Goal: Information Seeking & Learning: Check status

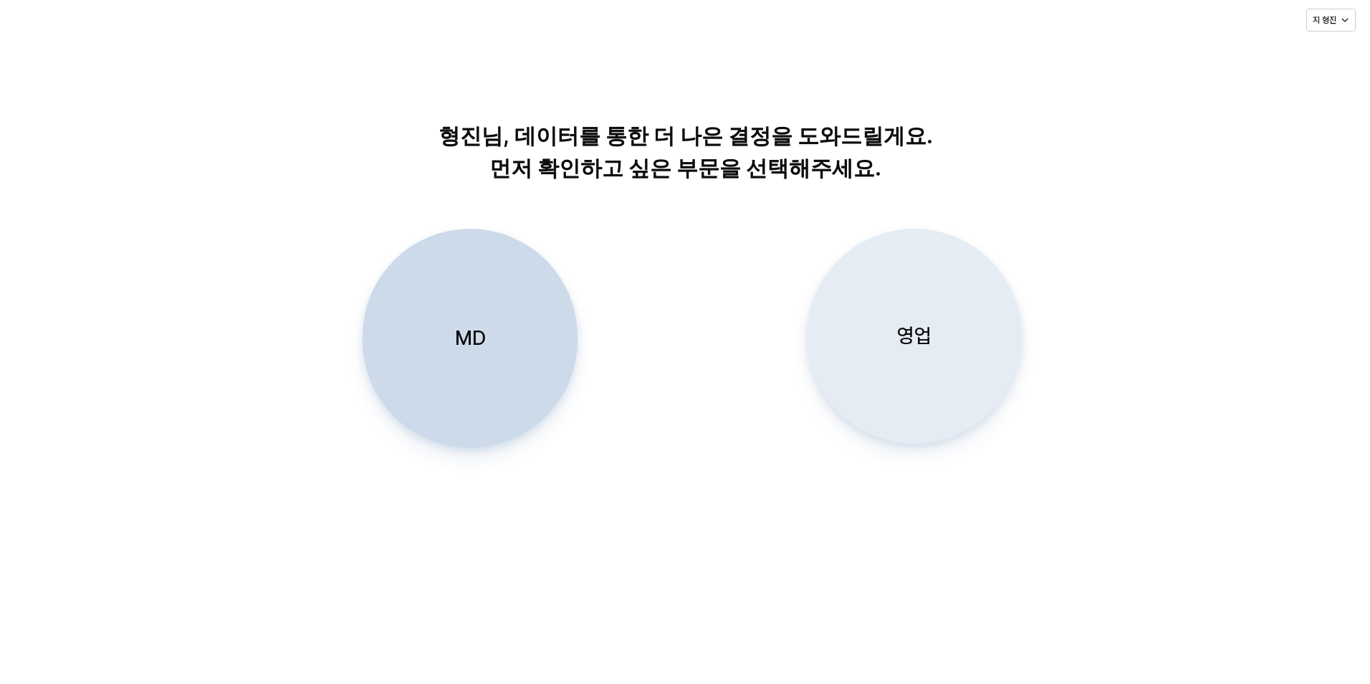
click at [910, 357] on div "영업" at bounding box center [914, 336] width 202 height 214
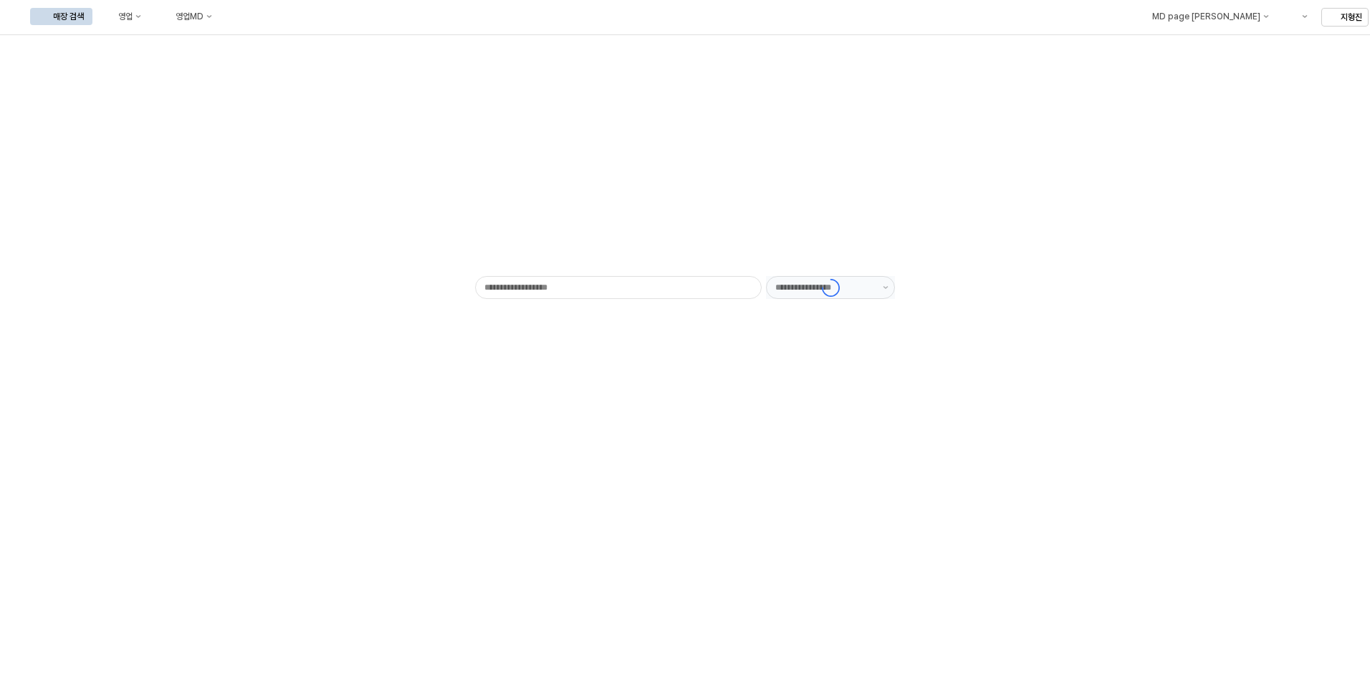
type input "******"
click at [150, 19] on button "영업" at bounding box center [122, 16] width 54 height 17
click at [265, 46] on div "목표매출 달성현황" at bounding box center [282, 42] width 76 height 11
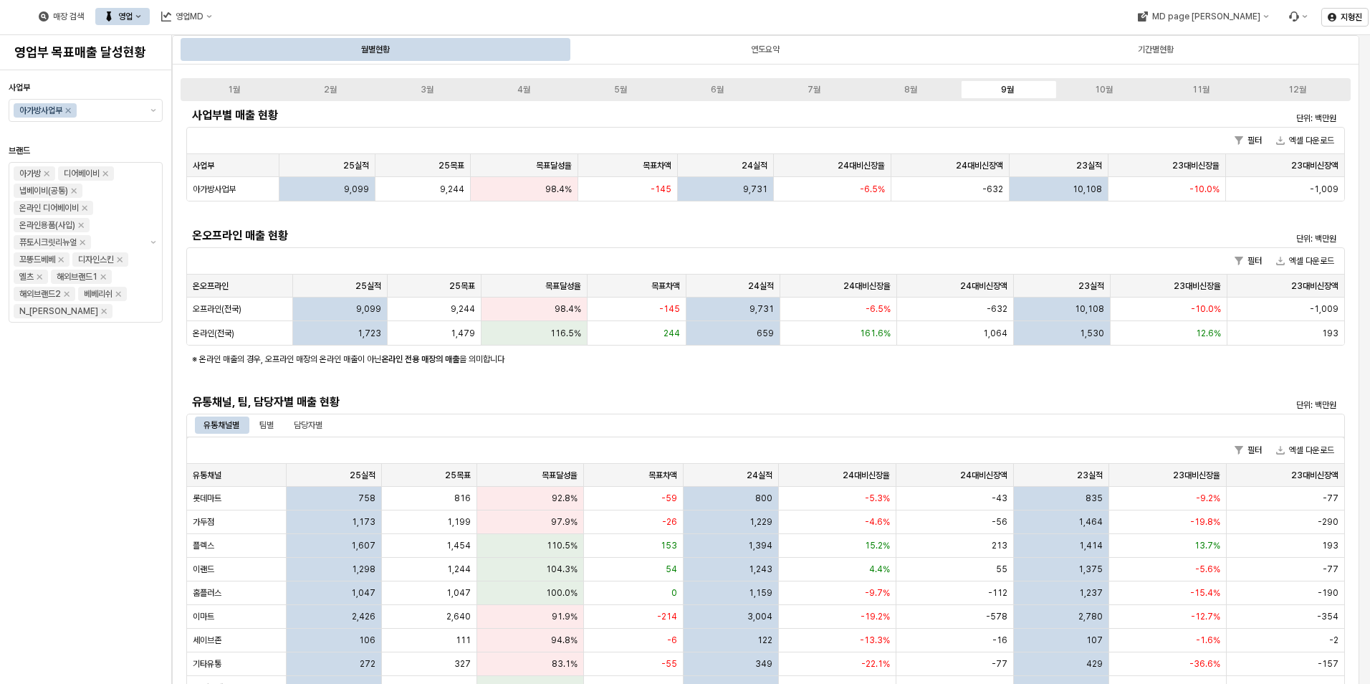
scroll to position [72, 0]
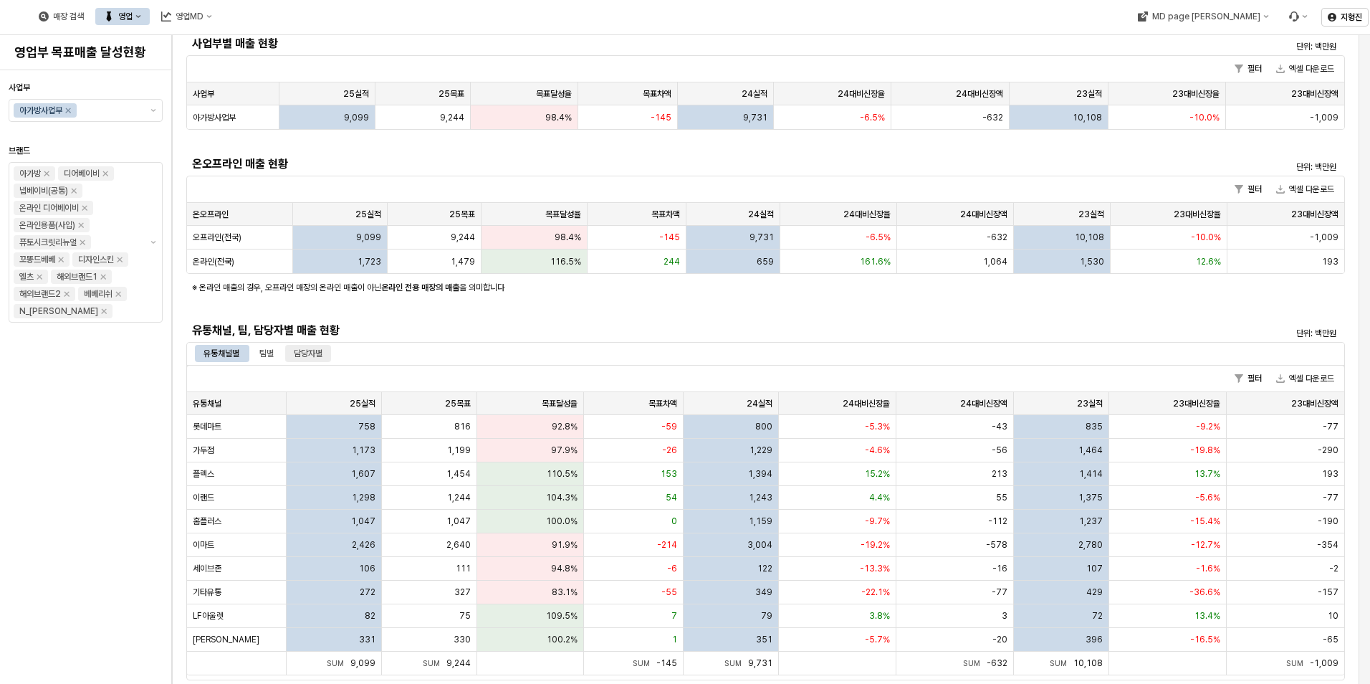
click at [310, 348] on div "담당자별" at bounding box center [308, 353] width 29 height 17
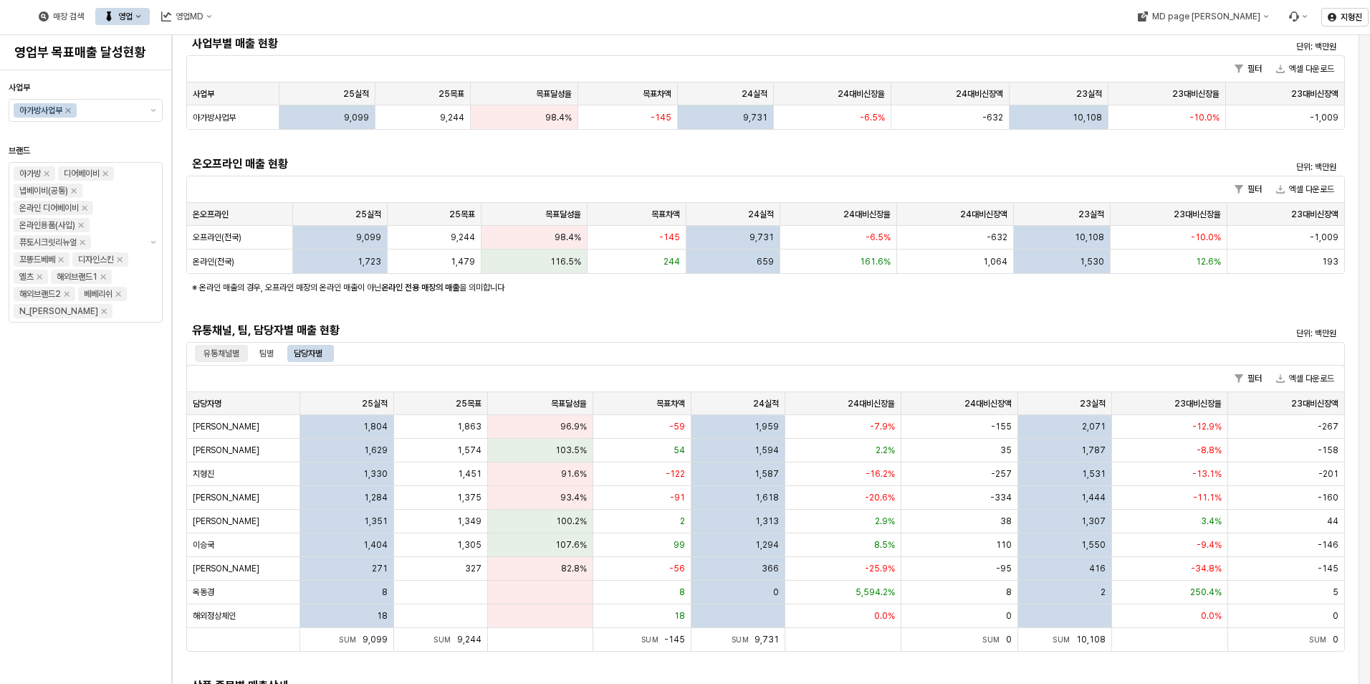
click at [228, 355] on div "유통채널별" at bounding box center [222, 353] width 36 height 17
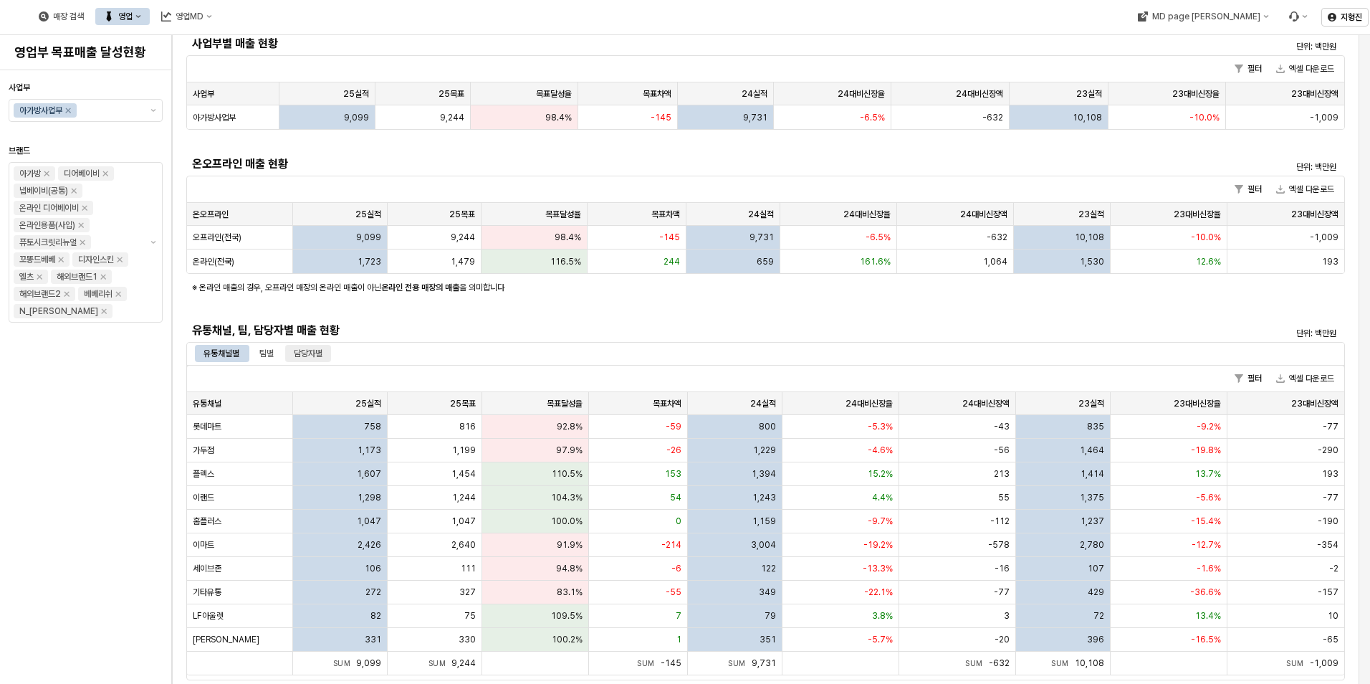
click at [307, 354] on div "담당자별" at bounding box center [308, 353] width 29 height 17
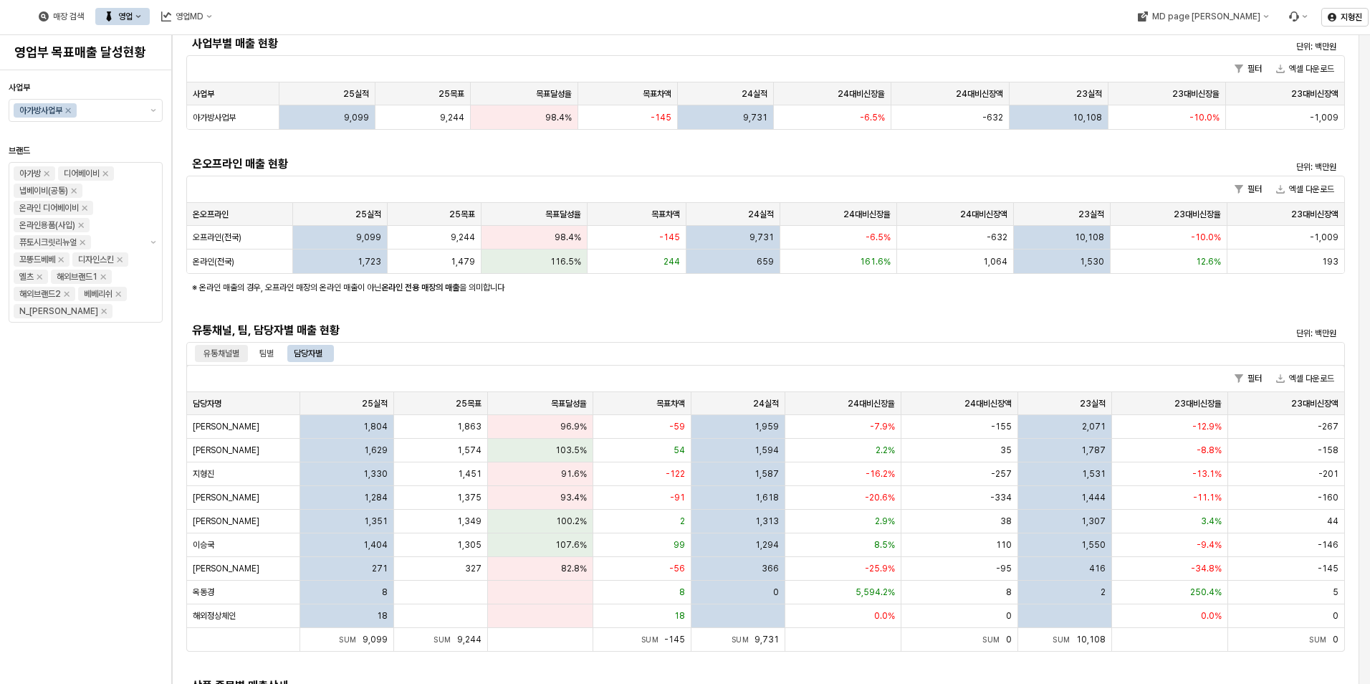
click at [218, 355] on div "유통채널별" at bounding box center [222, 353] width 36 height 17
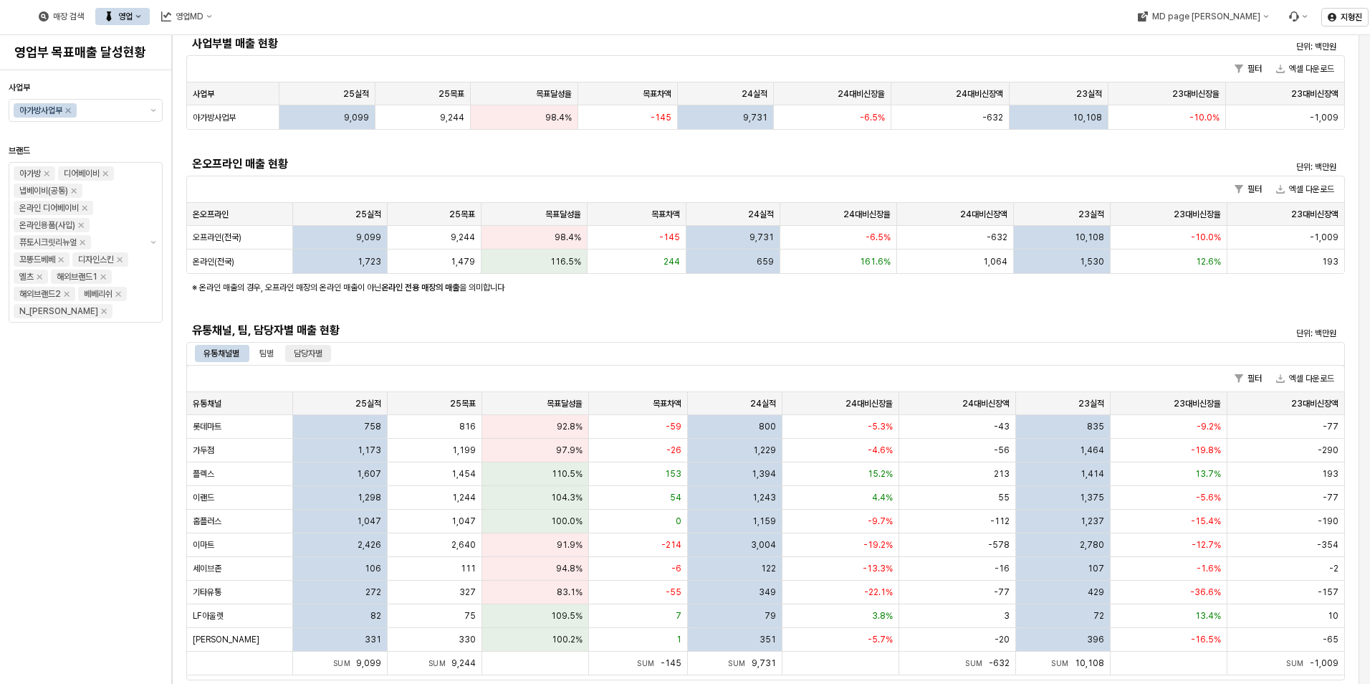
click at [321, 354] on div "담당자별" at bounding box center [308, 353] width 29 height 17
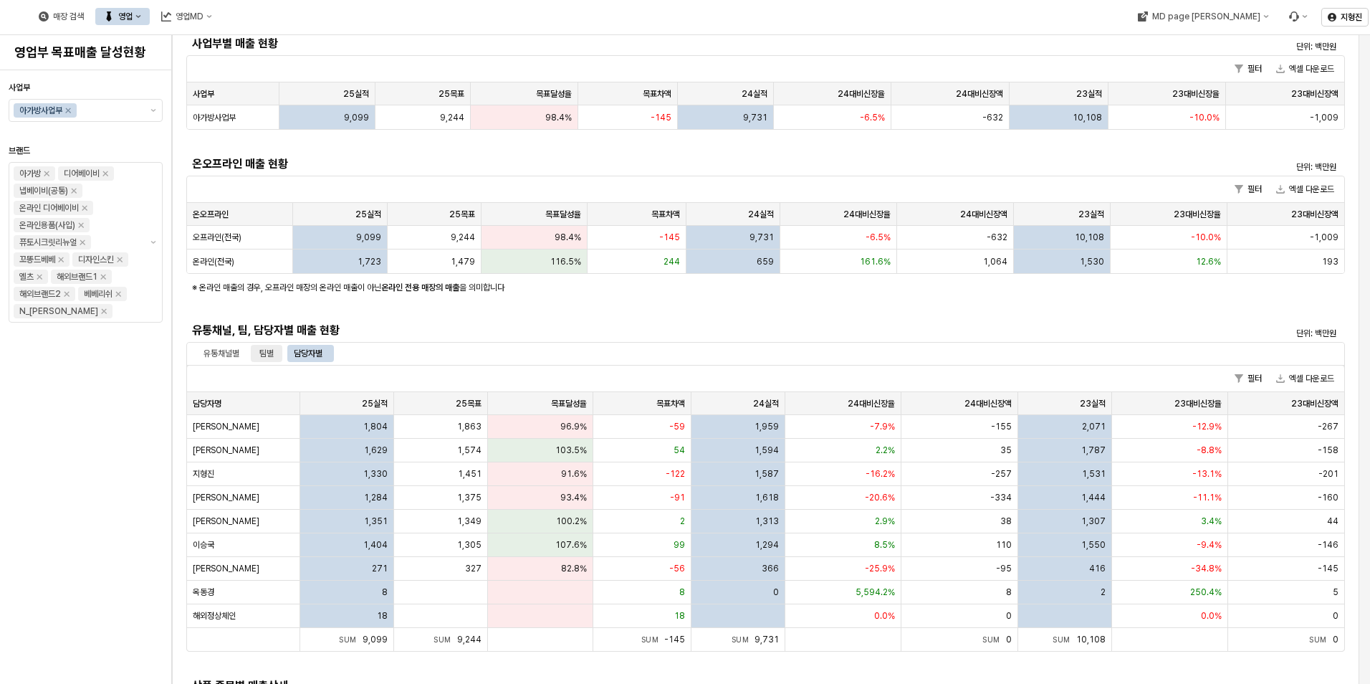
click at [258, 354] on div "팀별" at bounding box center [267, 353] width 32 height 17
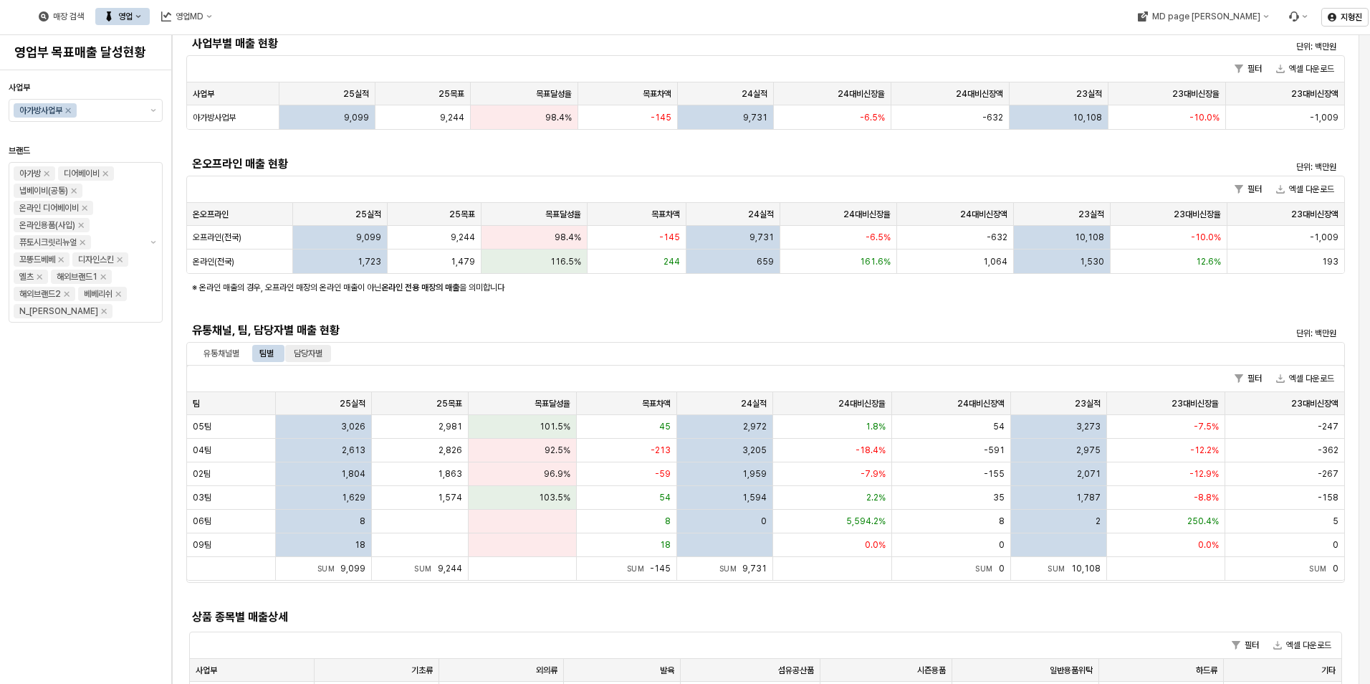
click at [312, 353] on div "담당자별" at bounding box center [308, 353] width 29 height 17
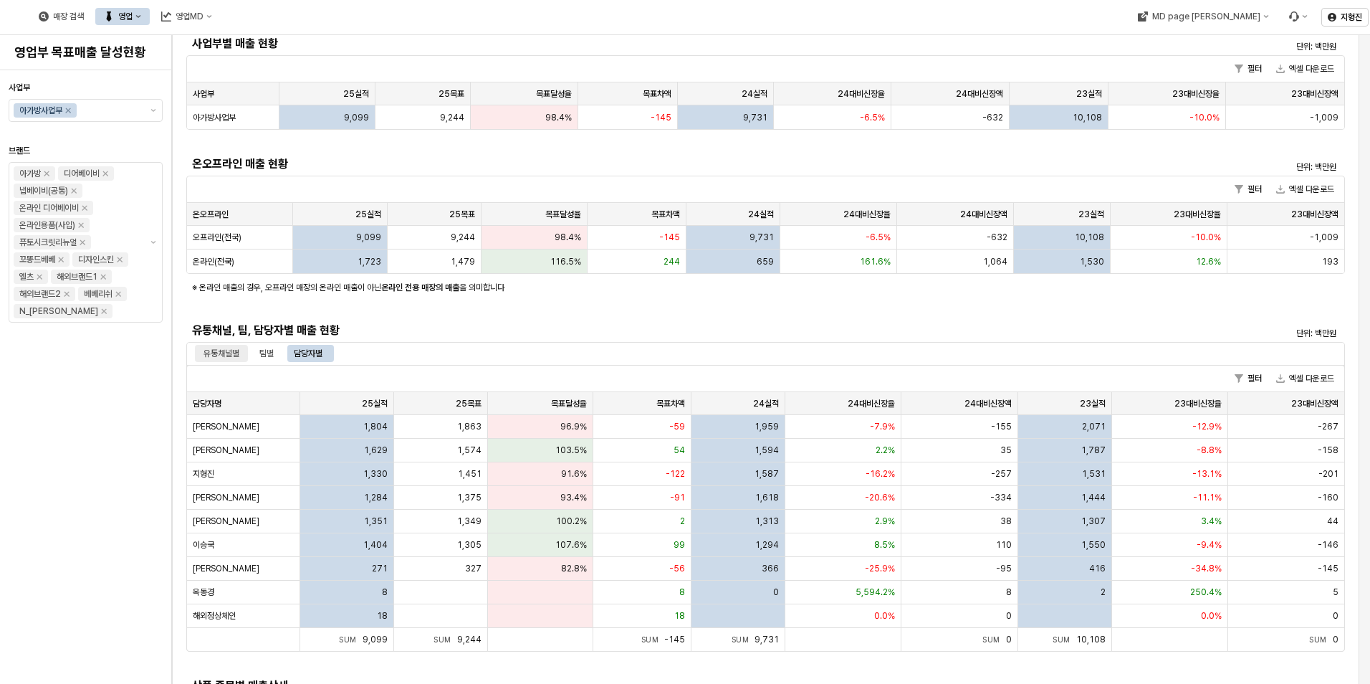
click at [216, 353] on div "유통채널별" at bounding box center [222, 353] width 36 height 17
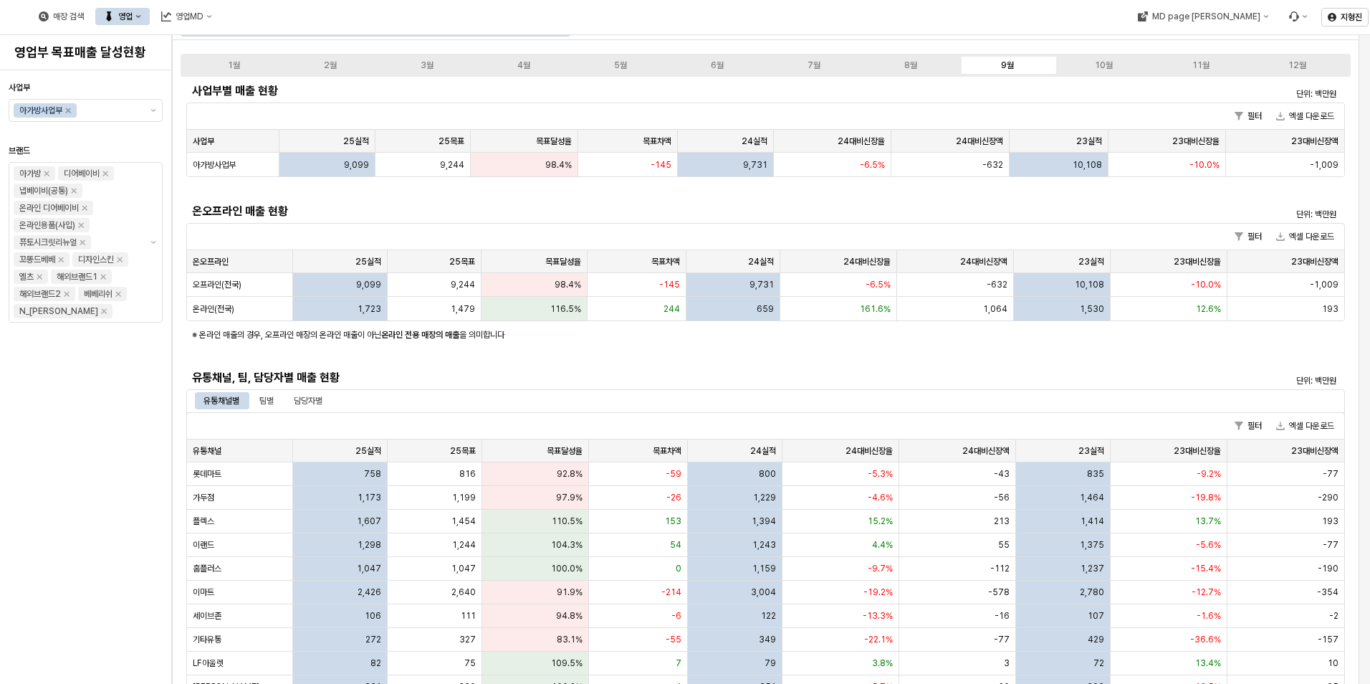
scroll to position [0, 0]
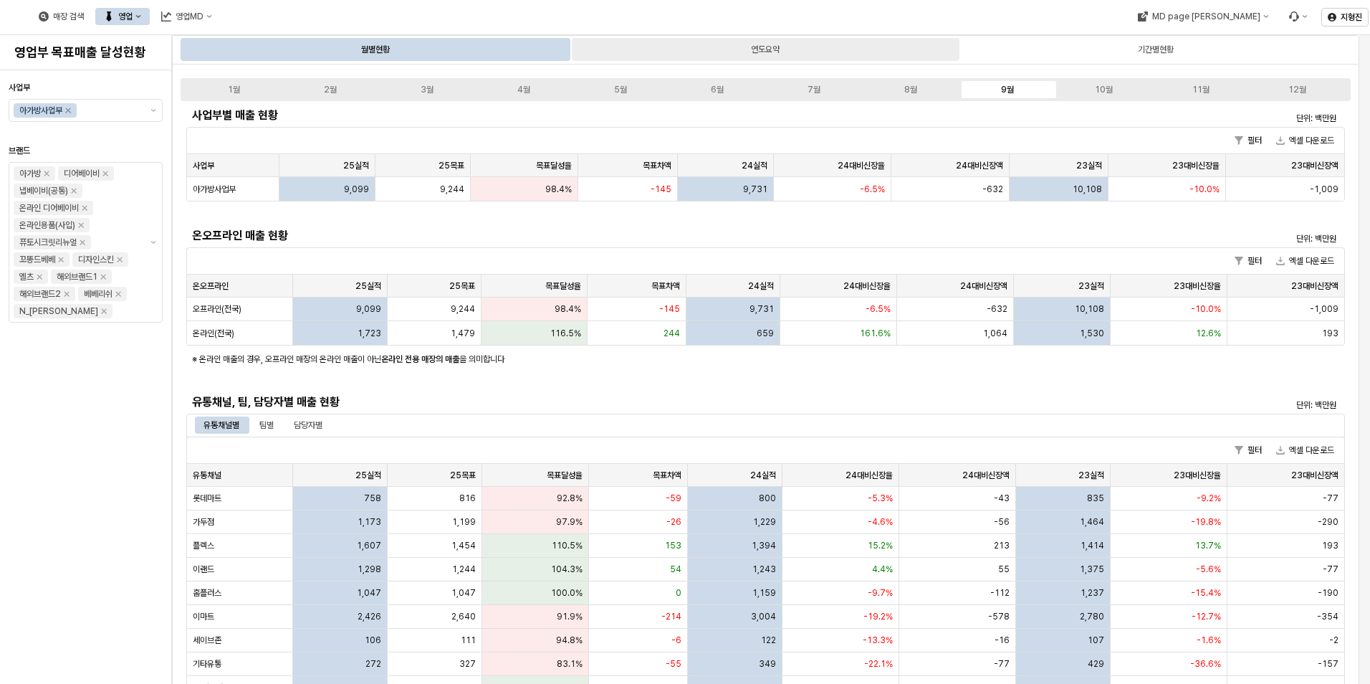
click at [728, 58] on div "연도요약" at bounding box center [765, 49] width 387 height 23
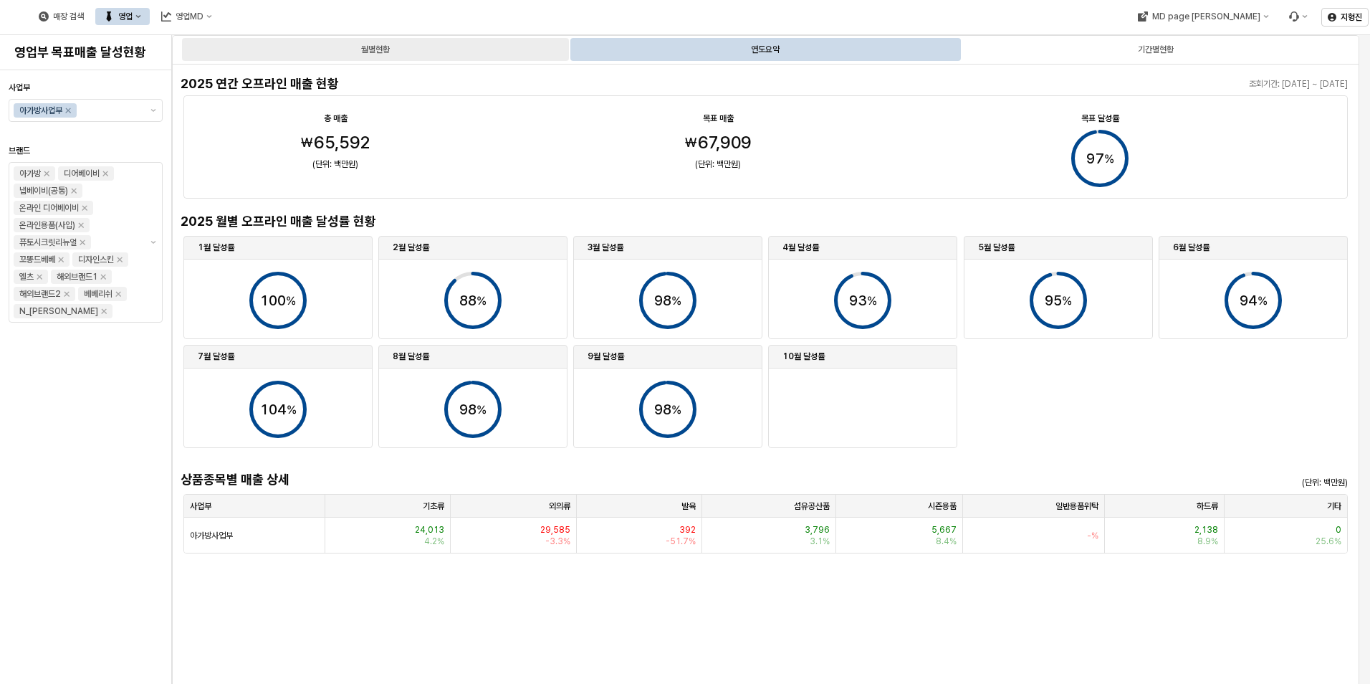
click at [408, 49] on div "월별현황" at bounding box center [375, 49] width 387 height 23
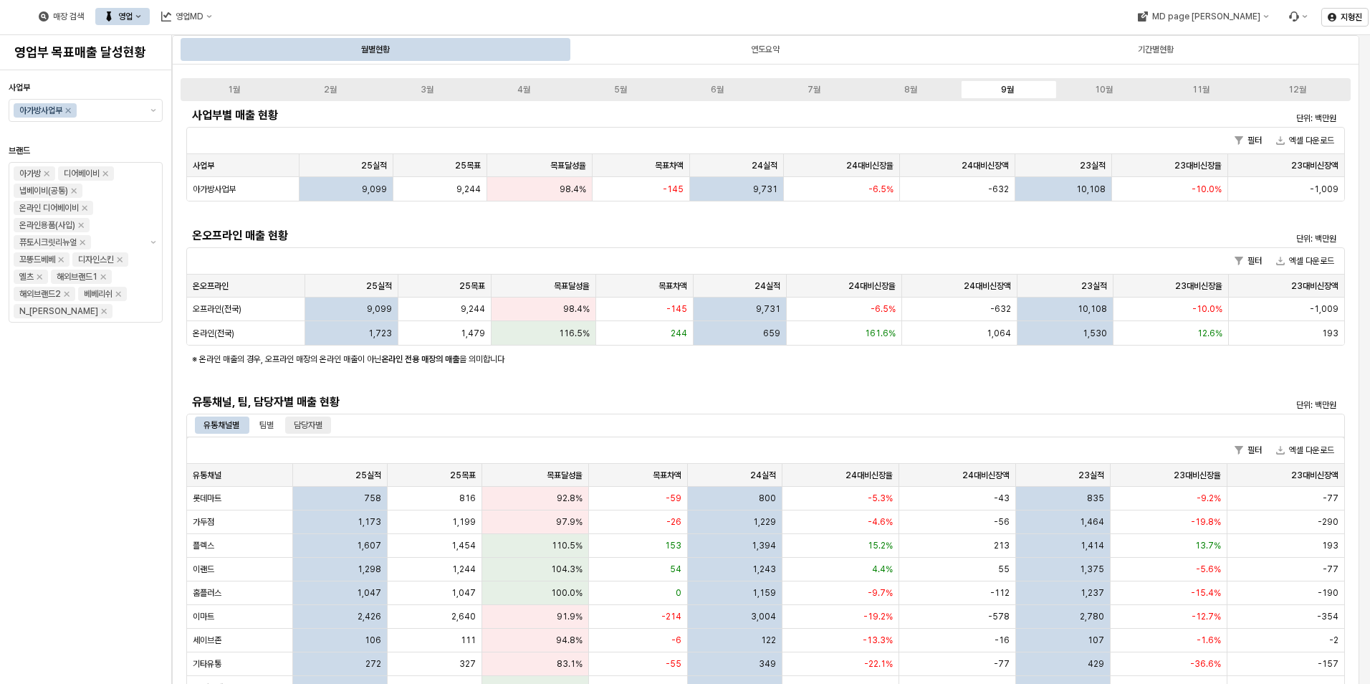
click at [316, 426] on div "담당자별" at bounding box center [308, 424] width 29 height 17
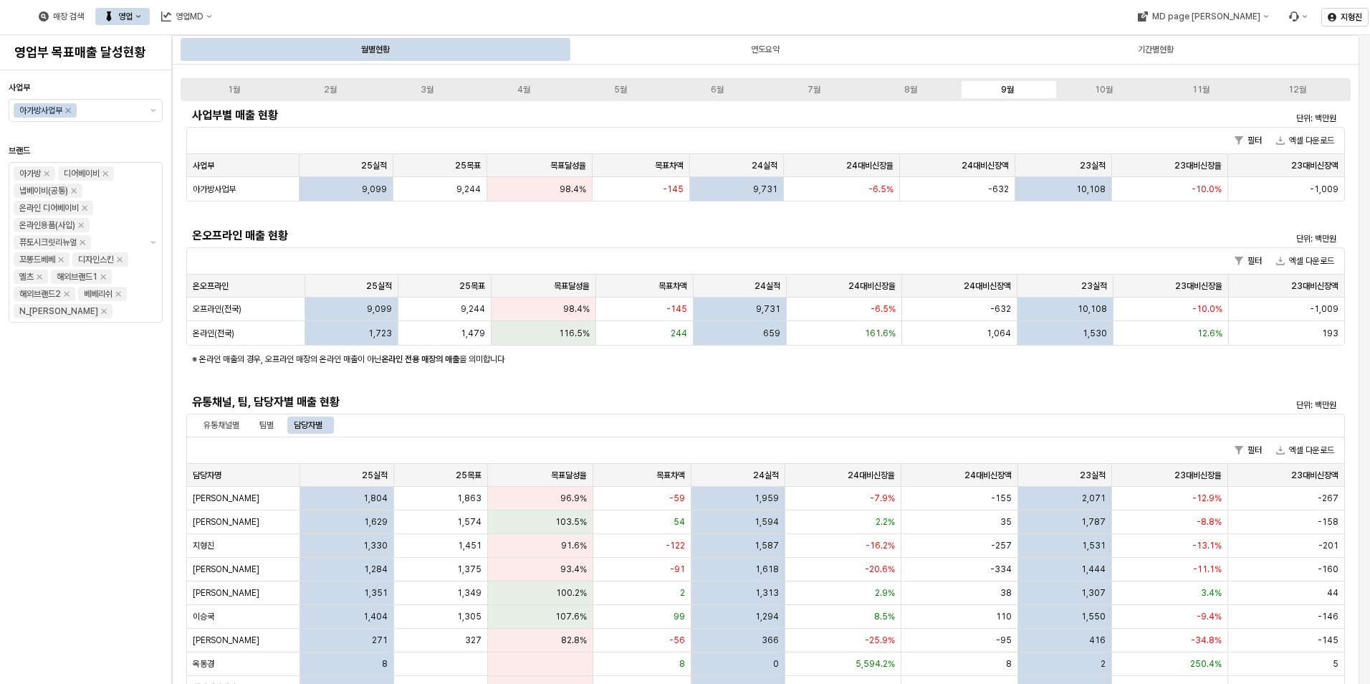
click at [133, 21] on div "영업" at bounding box center [125, 16] width 14 height 10
click at [273, 70] on div "매장상세 현황" at bounding box center [282, 67] width 76 height 11
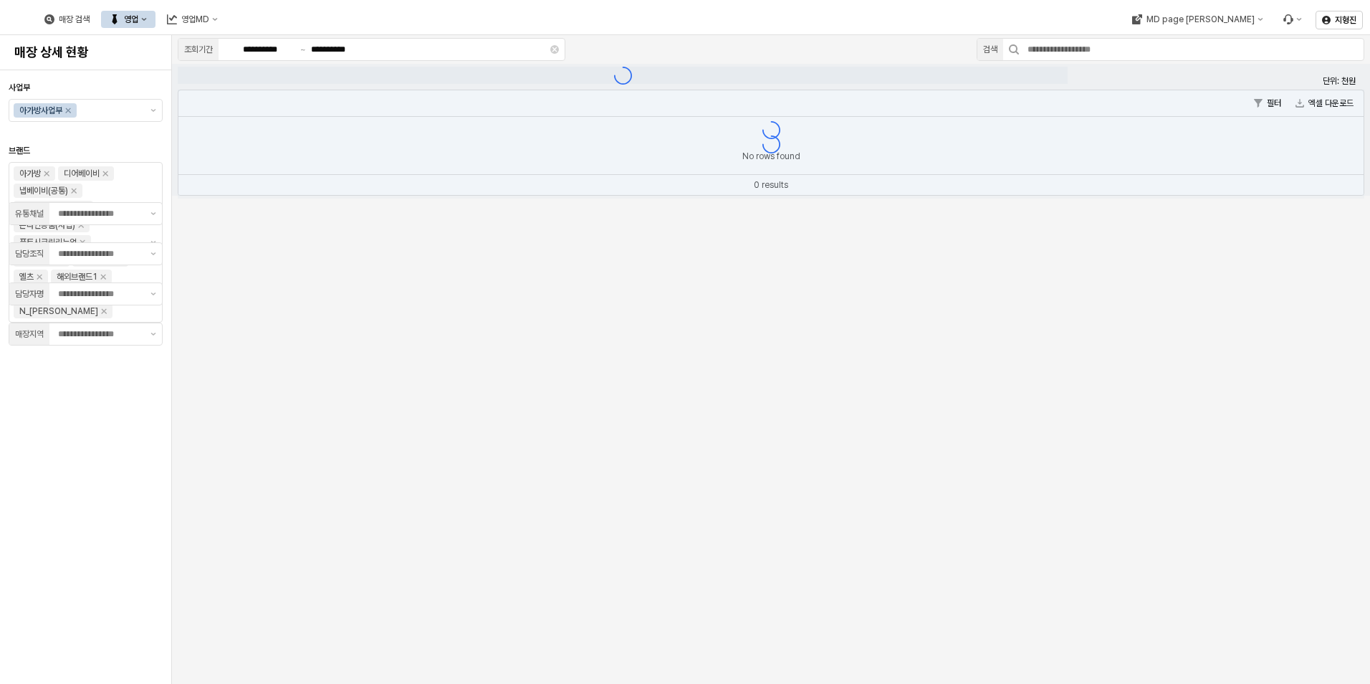
type input "**"
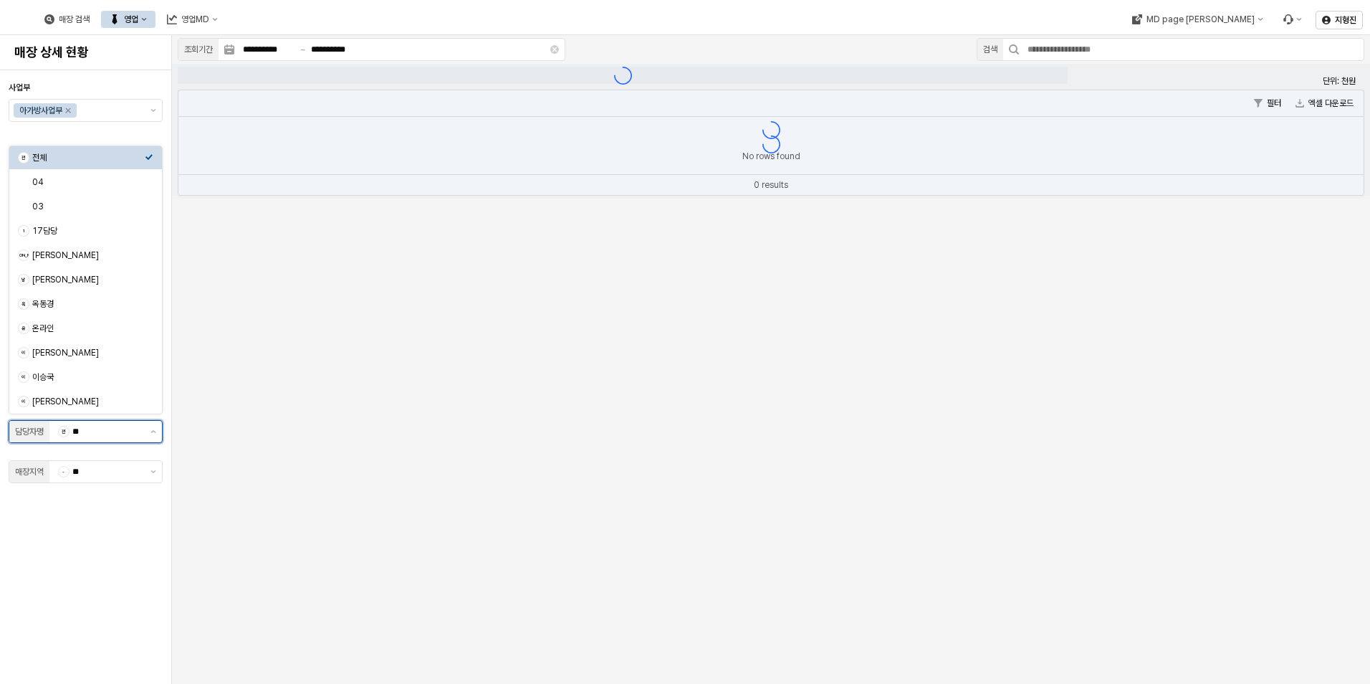
click at [131, 434] on input "**" at bounding box center [107, 431] width 70 height 14
click at [62, 380] on div "지형진" at bounding box center [88, 377] width 113 height 11
type input "***"
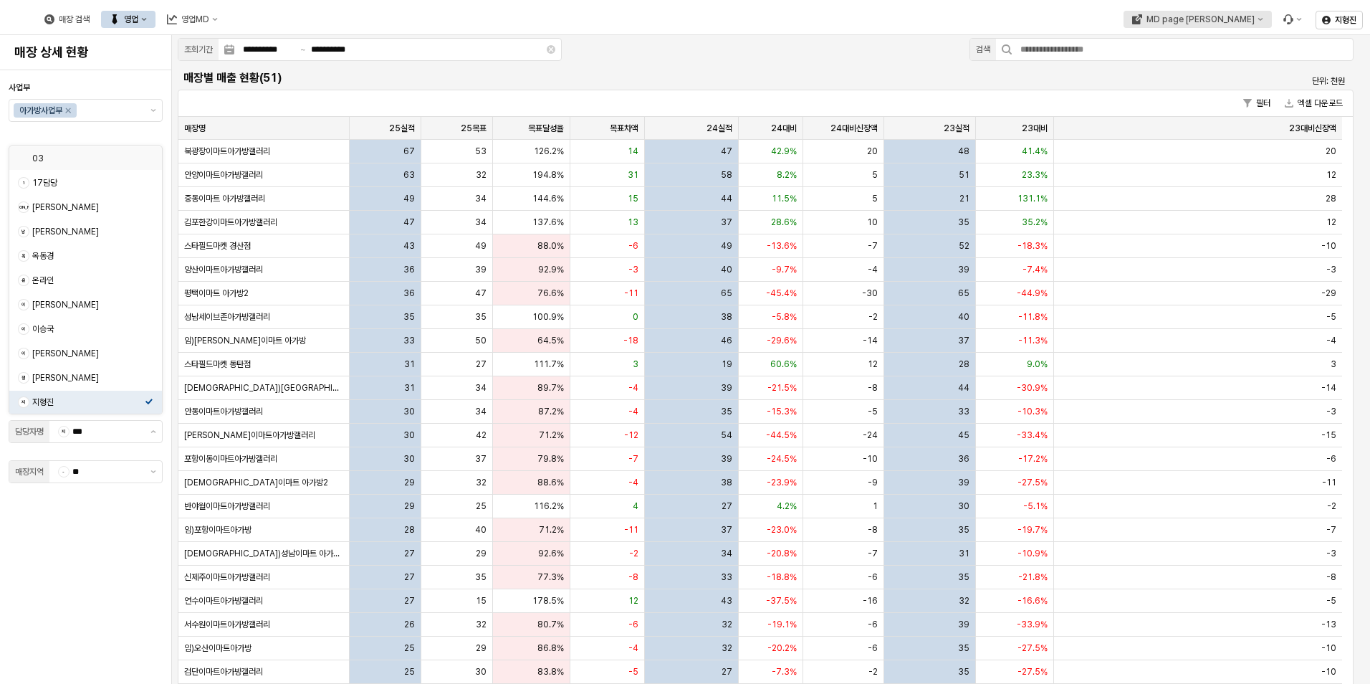
click at [1256, 23] on button "MD page [PERSON_NAME]" at bounding box center [1197, 19] width 148 height 17
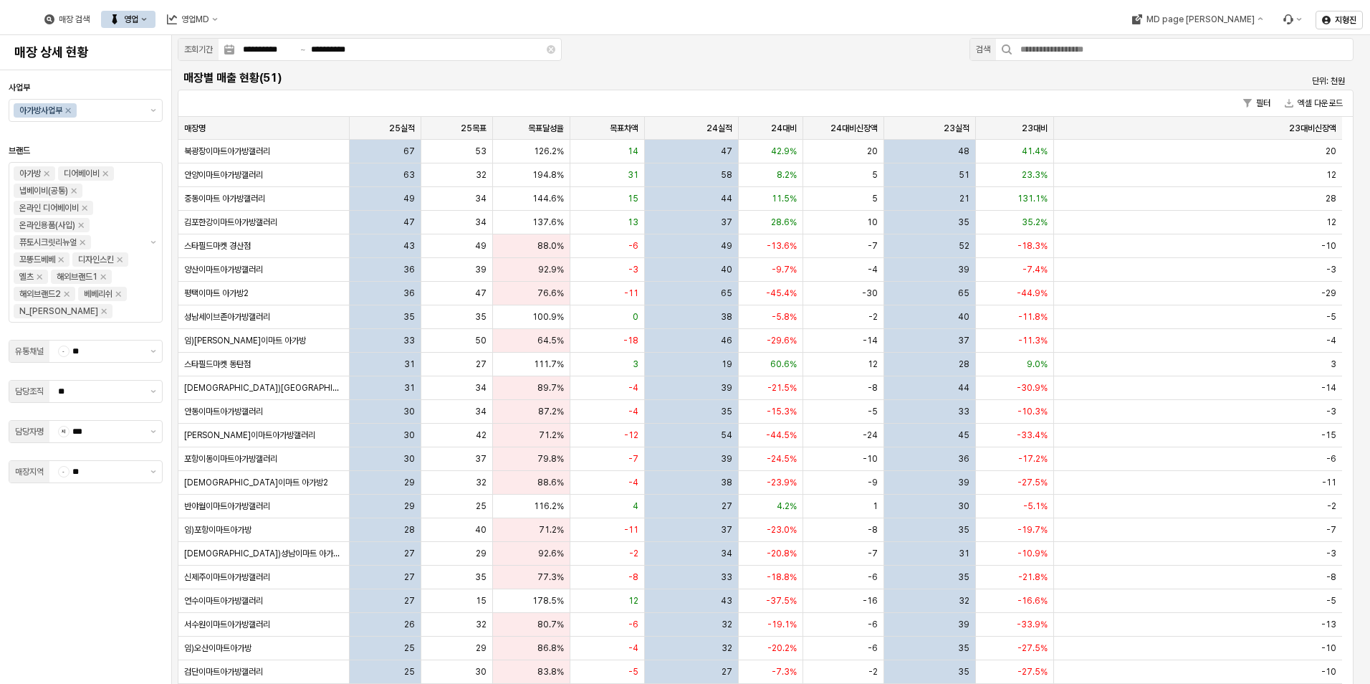
click at [932, 4] on div "매장 검색 영업 영업MD" at bounding box center [579, 19] width 1147 height 30
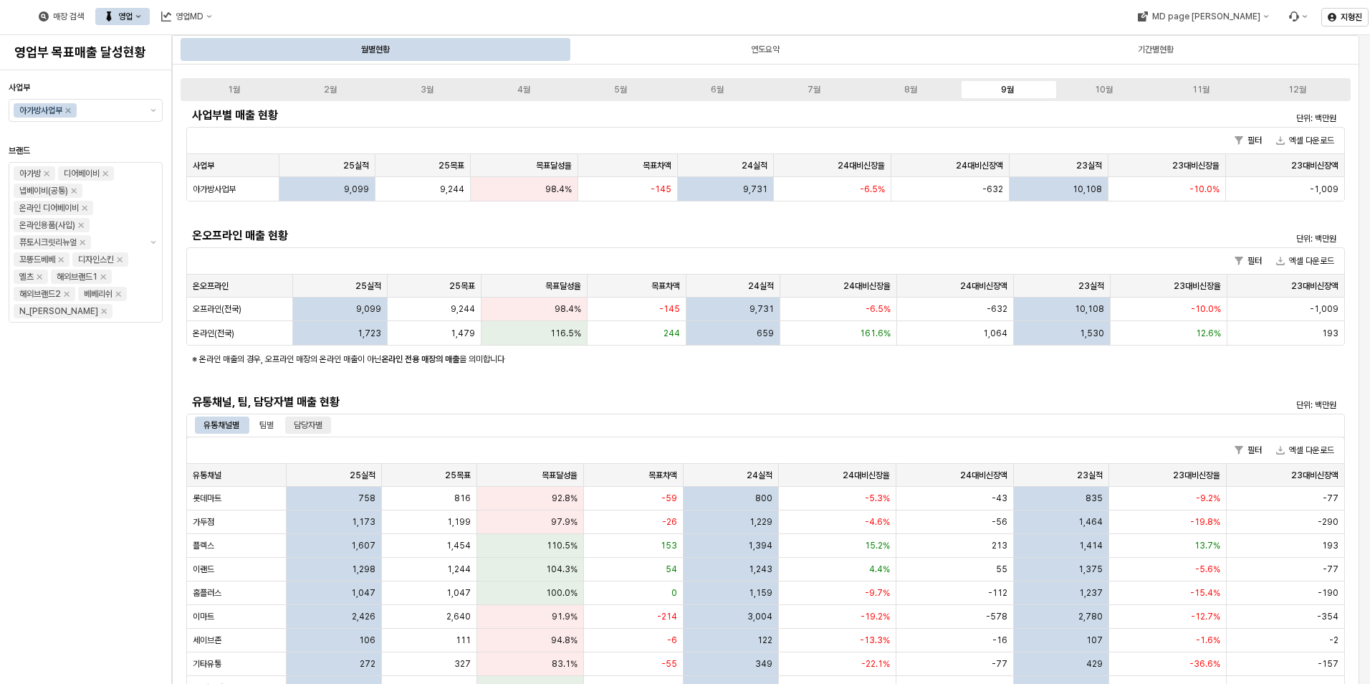
click at [316, 428] on div "담당자별" at bounding box center [308, 424] width 29 height 17
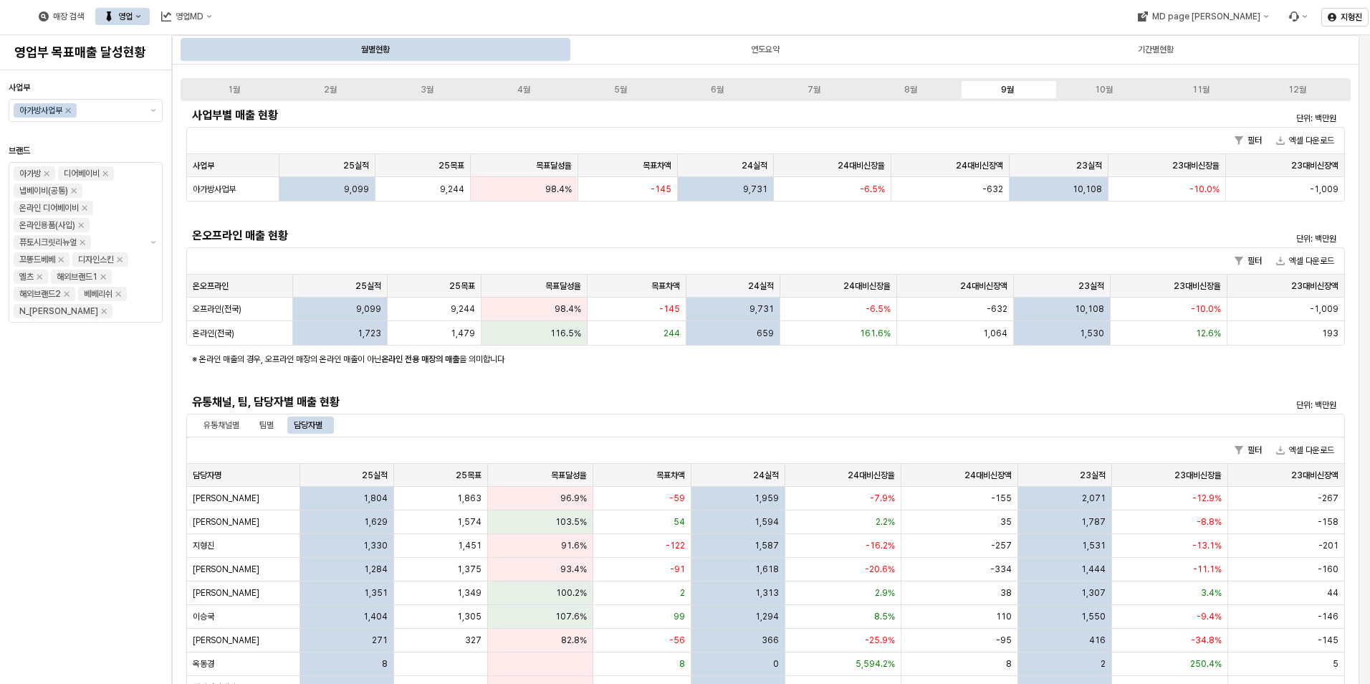
scroll to position [287, 0]
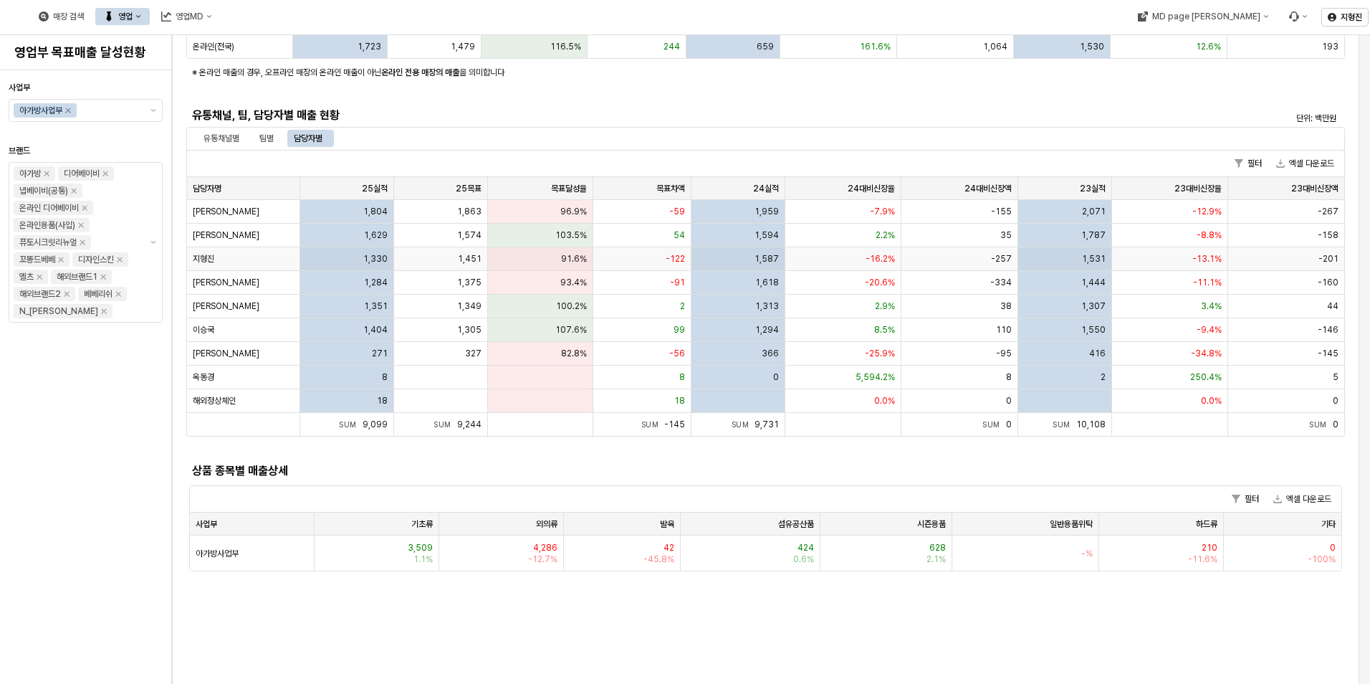
click at [257, 261] on div "지형진" at bounding box center [243, 259] width 113 height 24
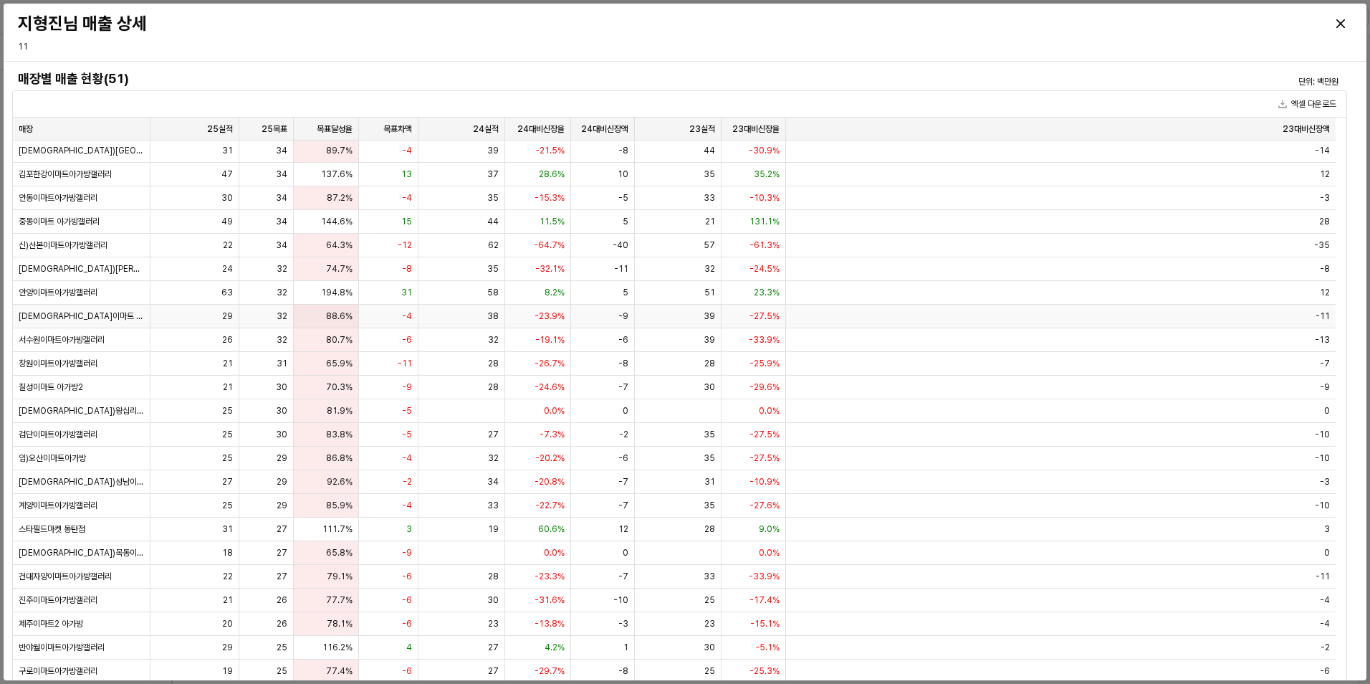
scroll to position [0, 0]
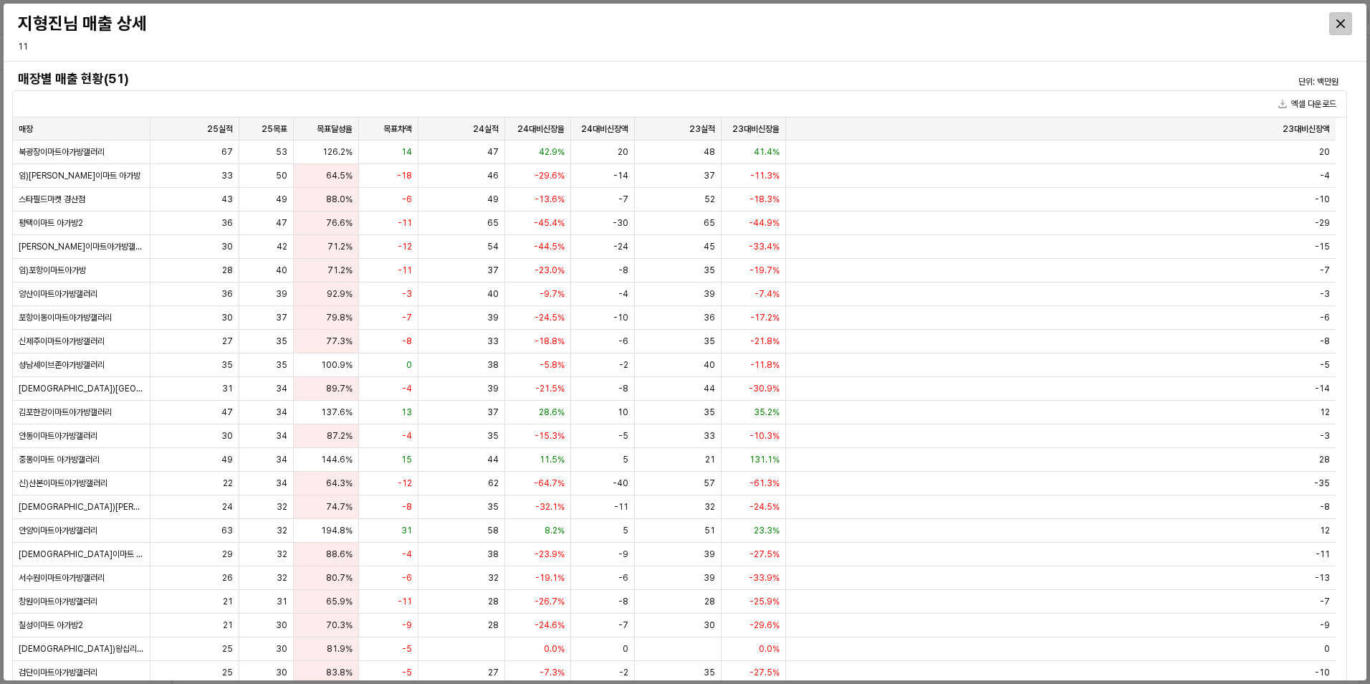
click at [1340, 27] on icon "Close" at bounding box center [1341, 23] width 9 height 9
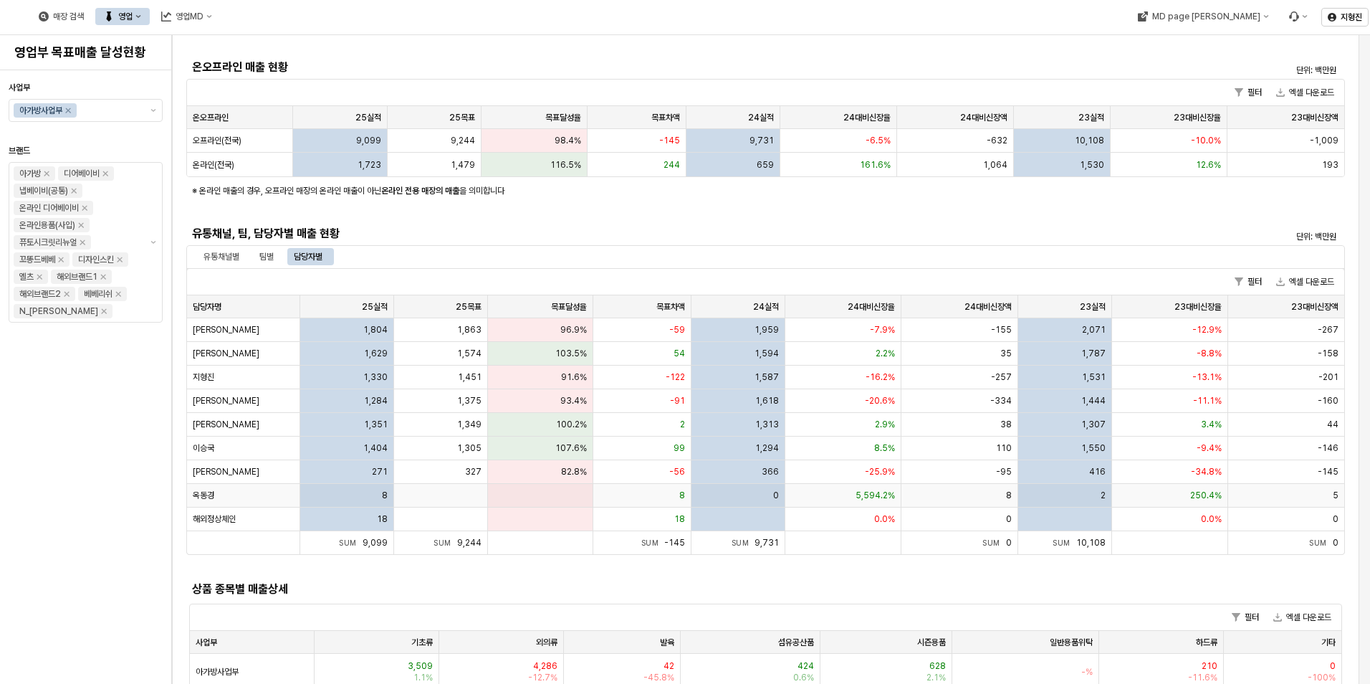
scroll to position [143, 0]
